Goal: Task Accomplishment & Management: Manage account settings

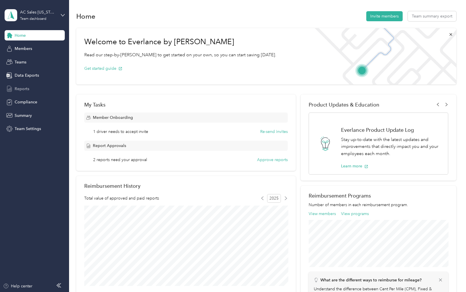
click at [15, 89] on span "Reports" at bounding box center [22, 89] width 15 height 6
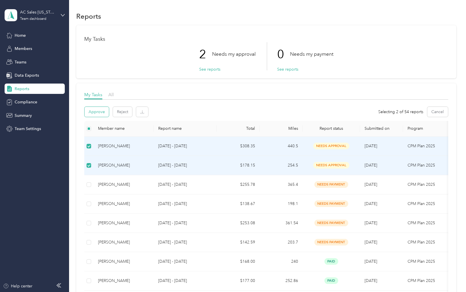
click at [99, 116] on button "Approve" at bounding box center [97, 112] width 24 height 10
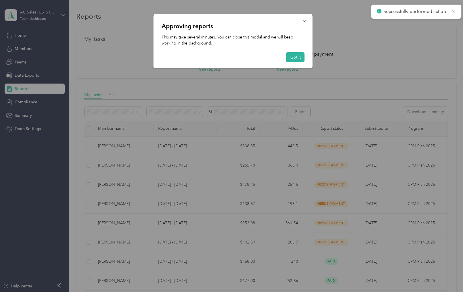
click at [284, 56] on div "Got it" at bounding box center [233, 57] width 143 height 10
click at [295, 57] on button "Got it" at bounding box center [296, 57] width 18 height 10
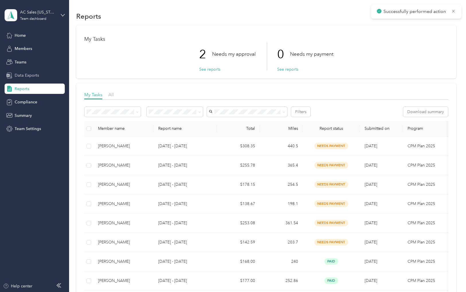
click at [45, 73] on div "Data Exports" at bounding box center [35, 75] width 60 height 10
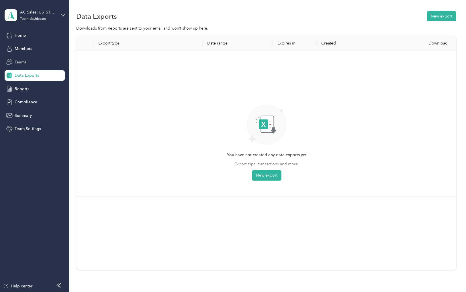
click at [44, 66] on div "Teams" at bounding box center [35, 62] width 60 height 10
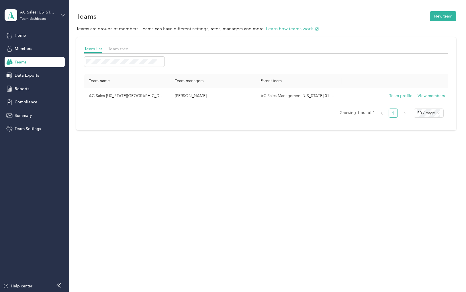
click at [63, 16] on icon at bounding box center [62, 15] width 3 height 2
click at [41, 62] on div "Personal dashboard" at bounding box center [98, 60] width 178 height 10
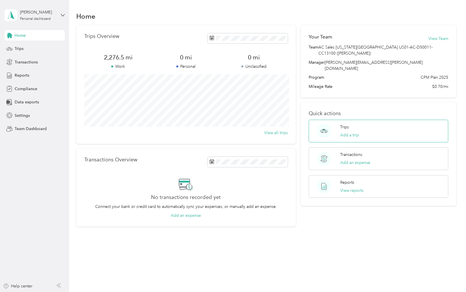
click at [373, 120] on div "Trips Add a trip" at bounding box center [378, 131] width 139 height 23
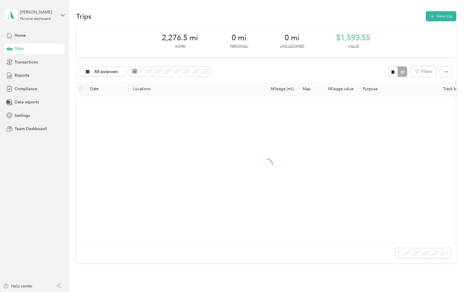
scroll to position [1, 0]
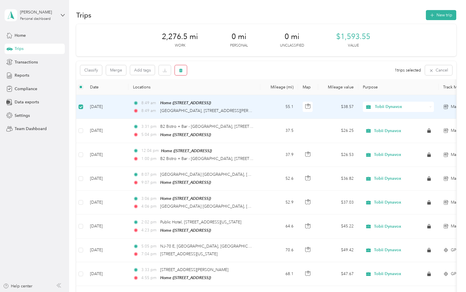
click at [184, 70] on button "button" at bounding box center [181, 70] width 12 height 10
click at [221, 94] on button "Yes" at bounding box center [223, 93] width 11 height 9
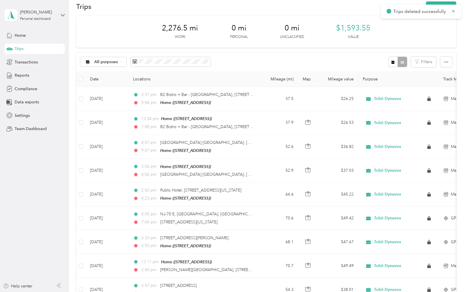
scroll to position [10, 0]
